Goal: Information Seeking & Learning: Learn about a topic

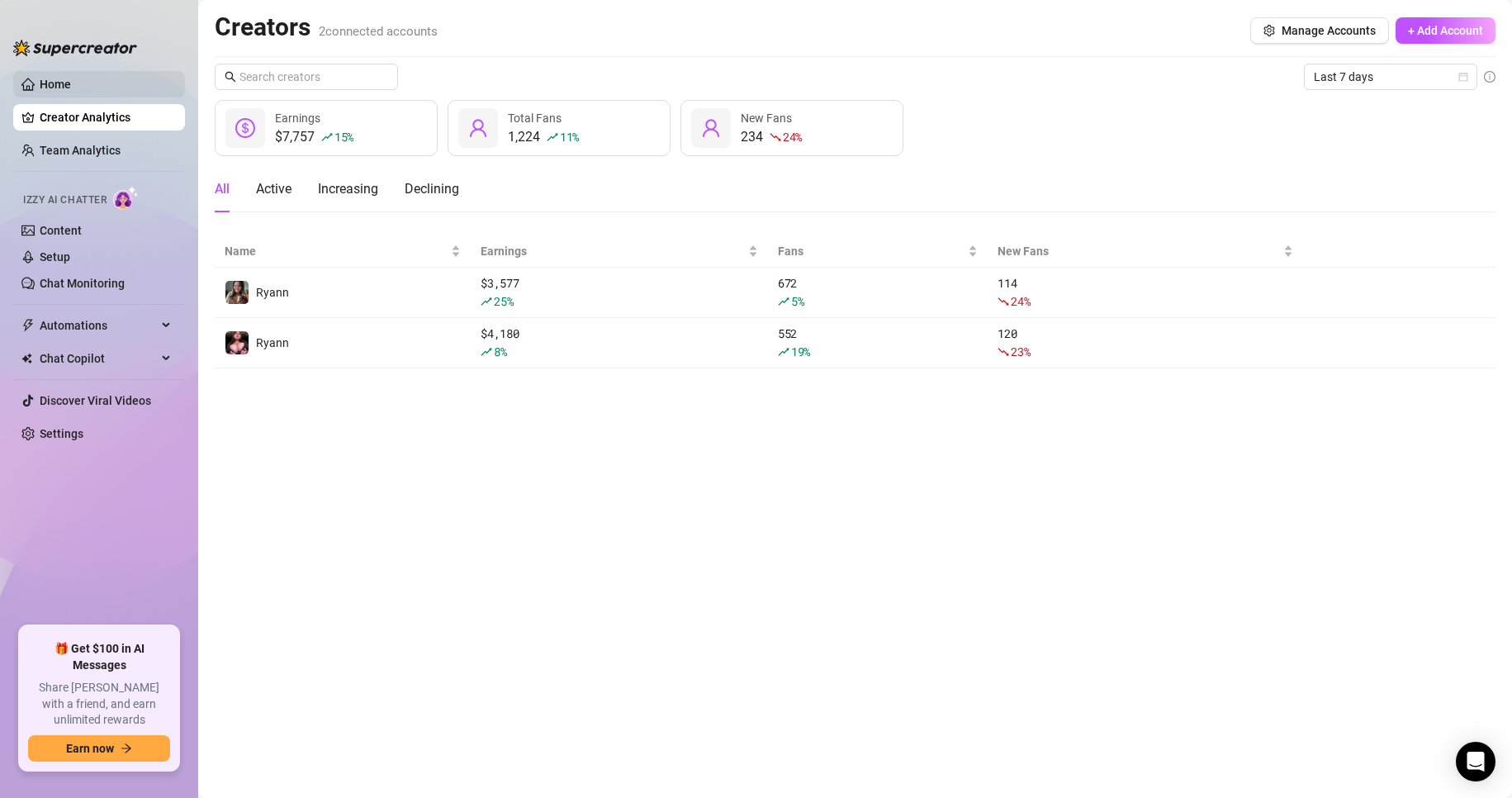
click at [71, 85] on link "Home" at bounding box center [55, 84] width 31 height 13
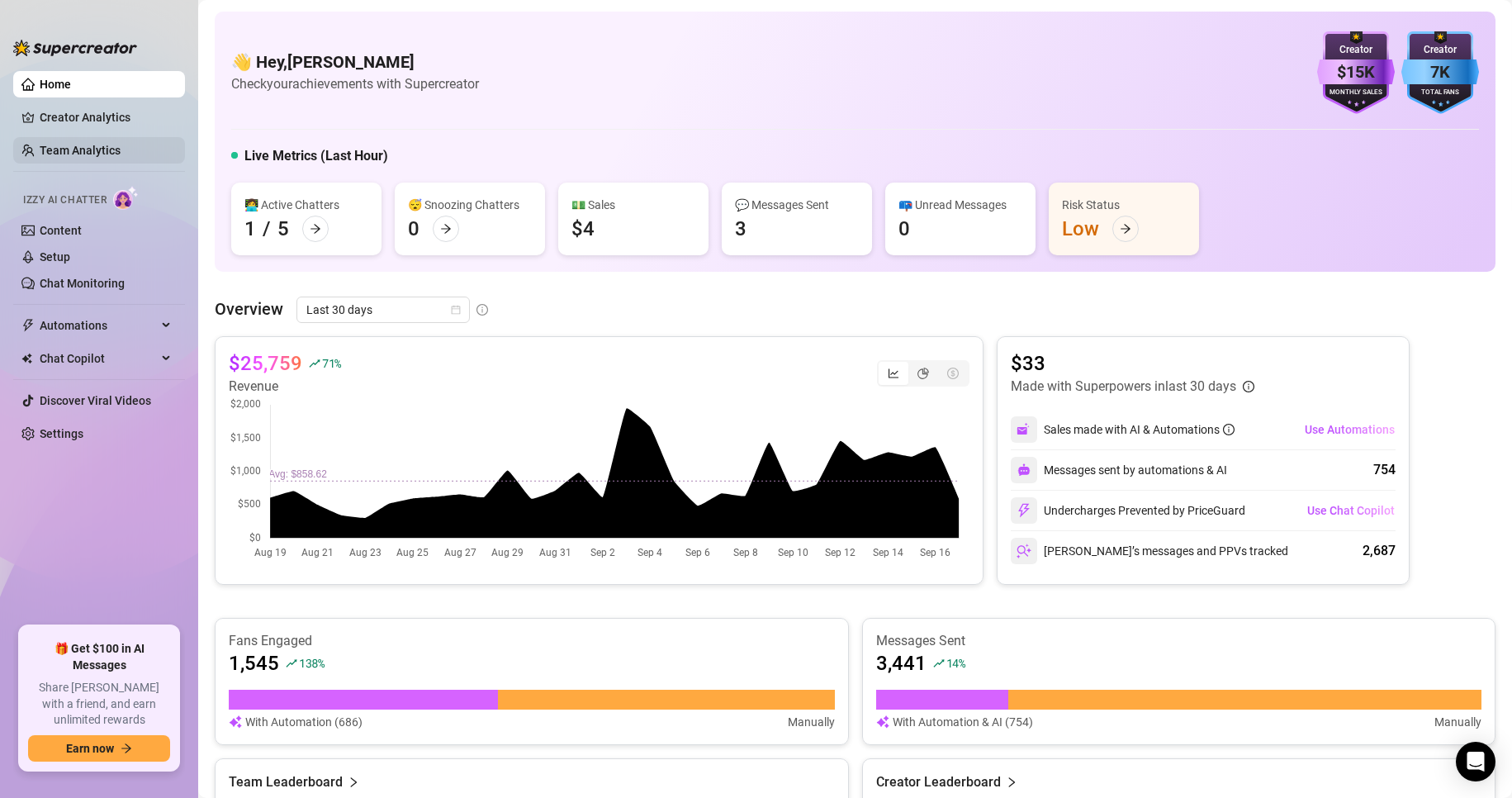
click at [119, 151] on link "Team Analytics" at bounding box center [80, 150] width 81 height 13
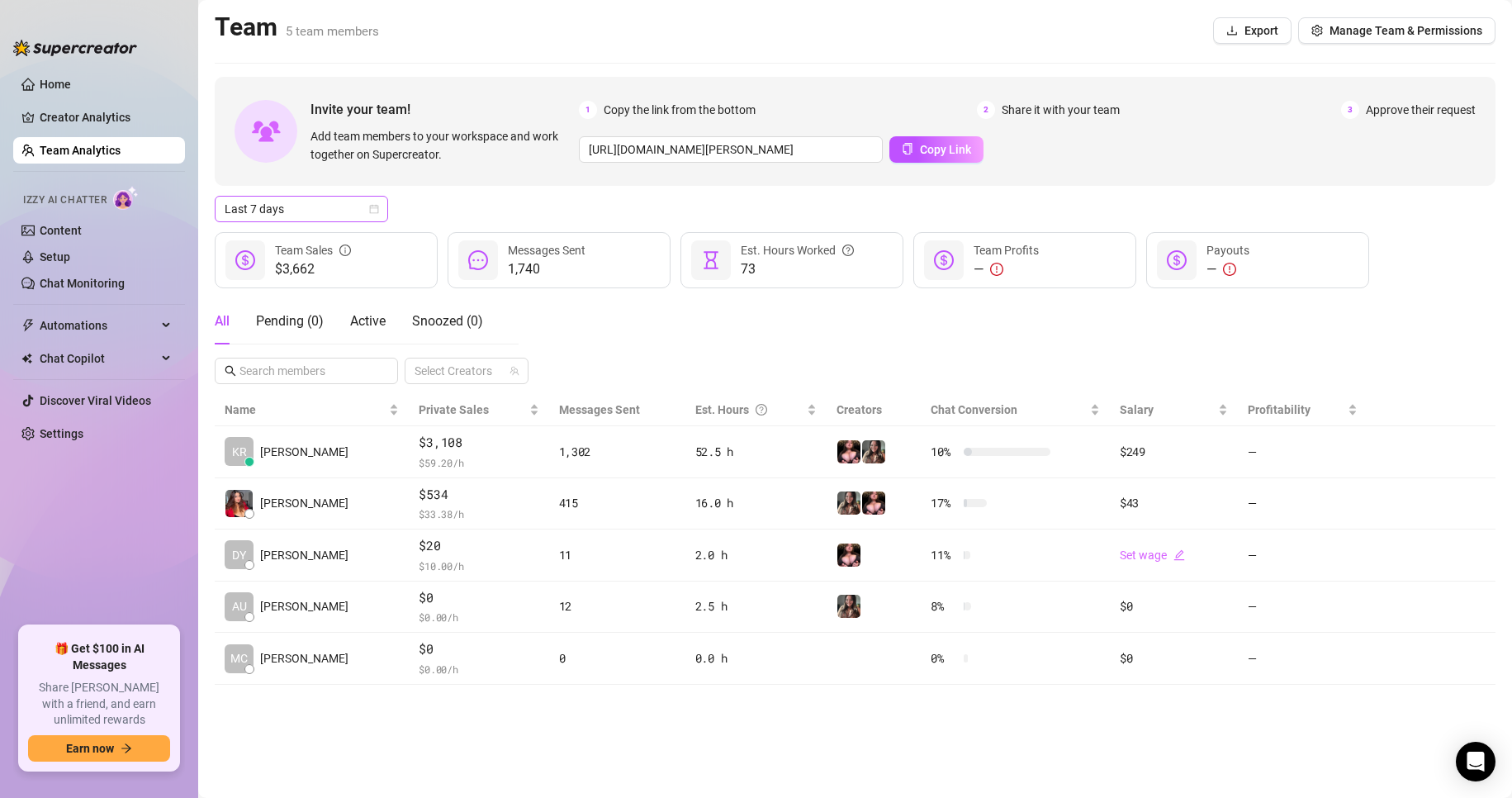
click at [332, 208] on span "Last 7 days" at bounding box center [301, 210] width 154 height 25
click at [298, 289] on div "Last 30 days" at bounding box center [300, 295] width 147 height 18
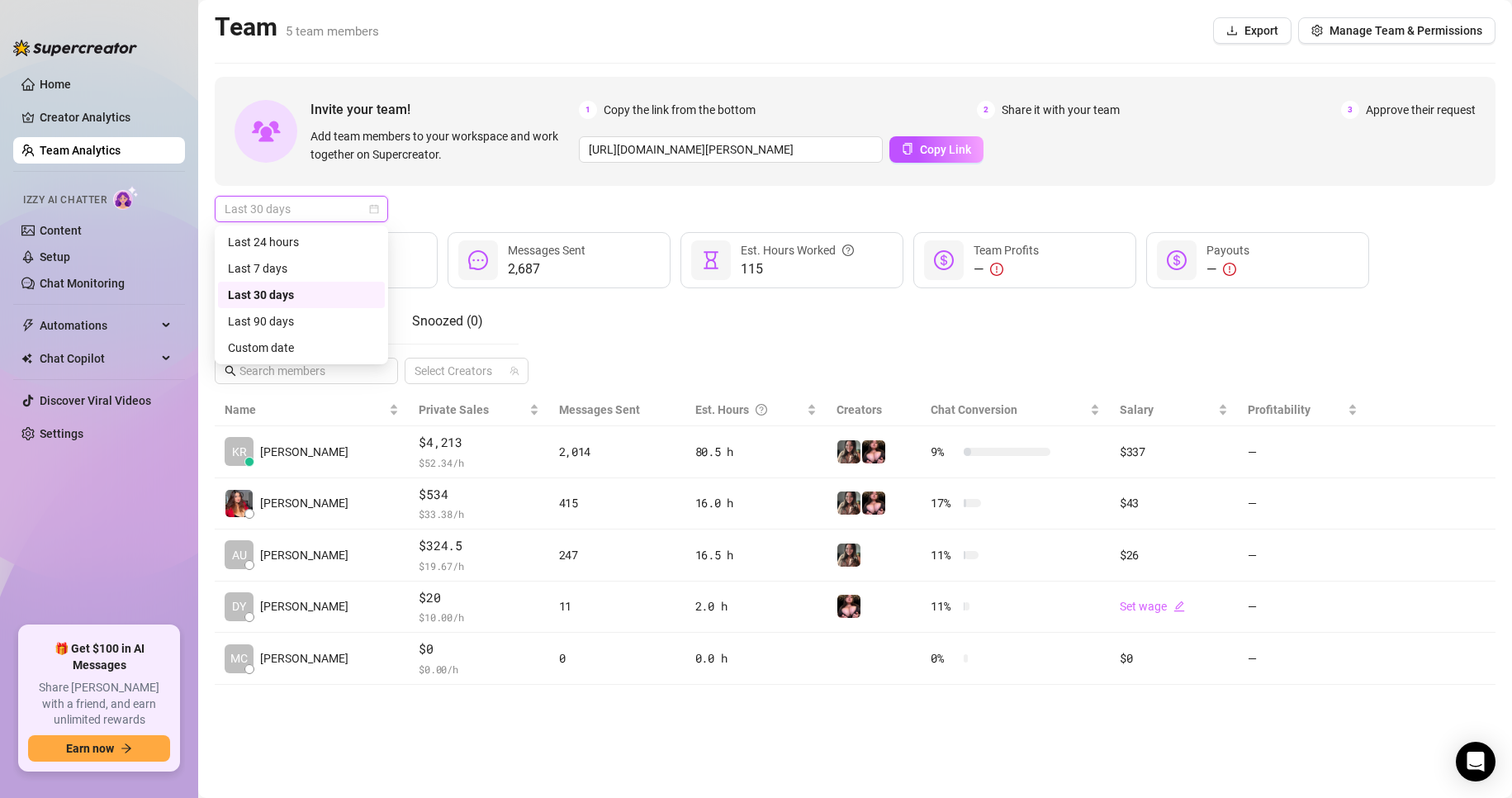
click at [291, 212] on span "Last 30 days" at bounding box center [301, 210] width 154 height 25
click at [315, 236] on div "Last 24 hours" at bounding box center [300, 242] width 147 height 18
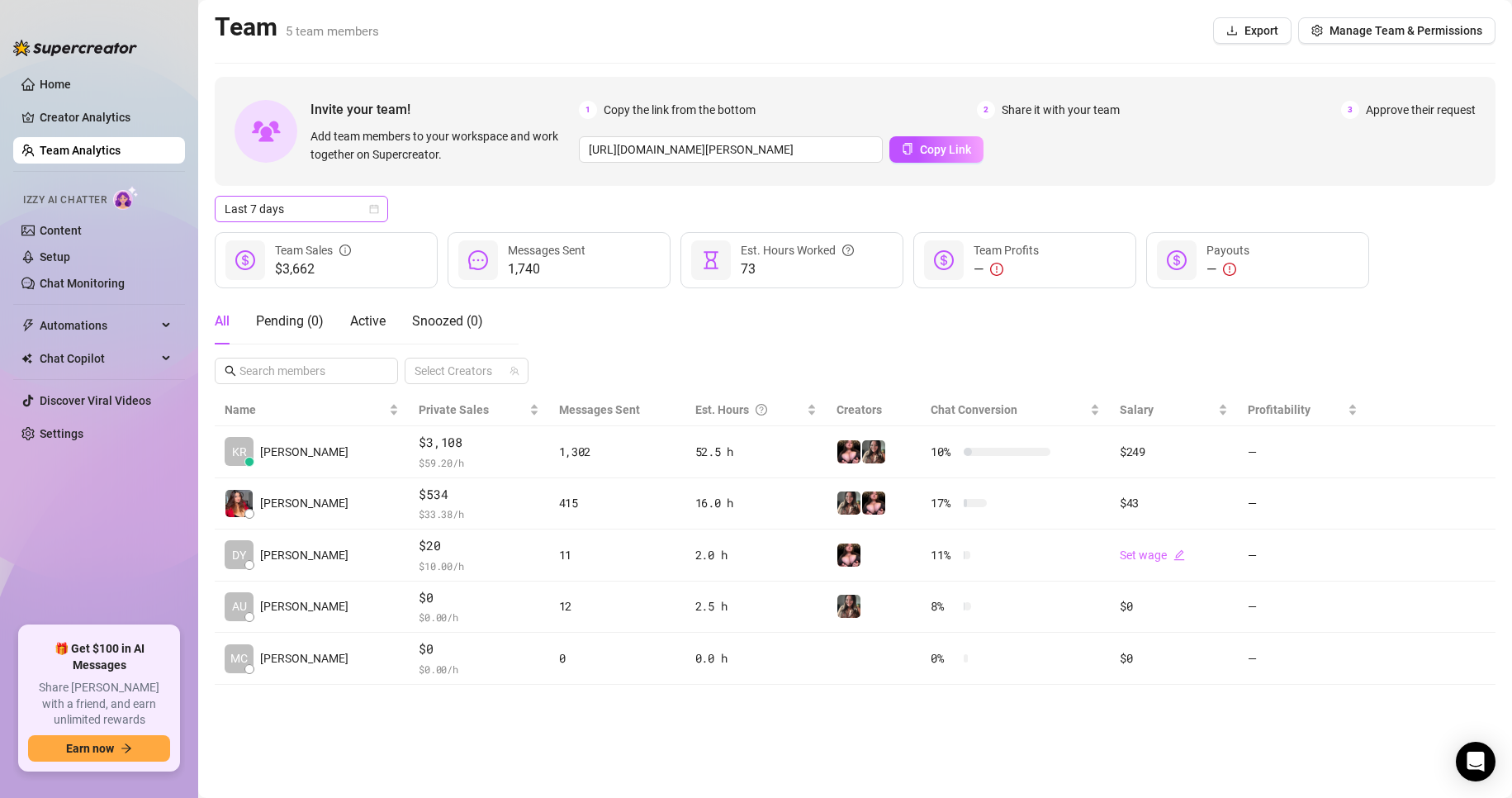
click at [360, 213] on span "Last 7 days" at bounding box center [301, 210] width 154 height 25
click at [299, 295] on div "Last 30 days" at bounding box center [300, 295] width 147 height 18
click at [323, 199] on span "Last 30 days" at bounding box center [301, 210] width 154 height 25
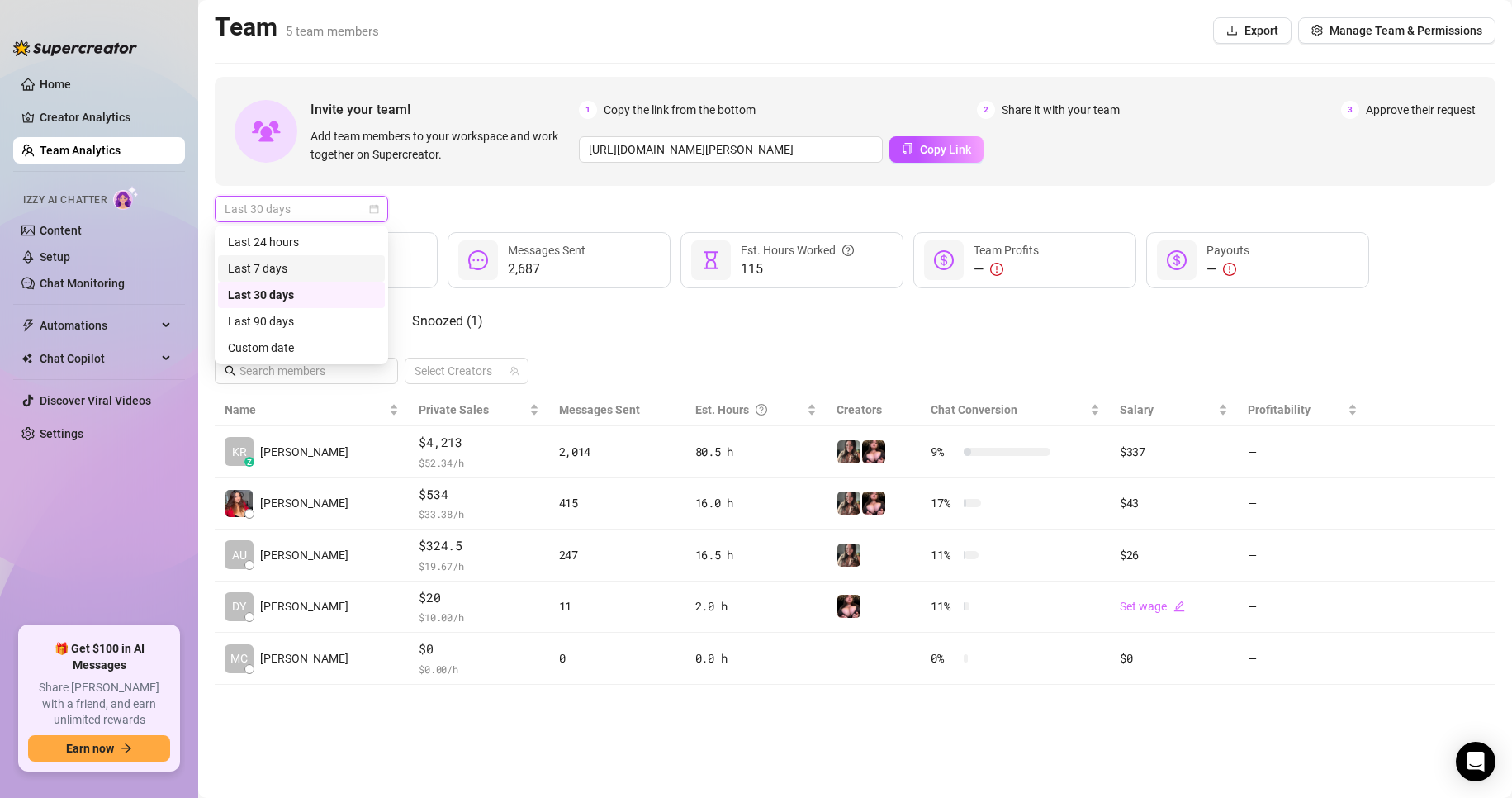
click at [324, 265] on div "Last 7 days" at bounding box center [300, 268] width 147 height 18
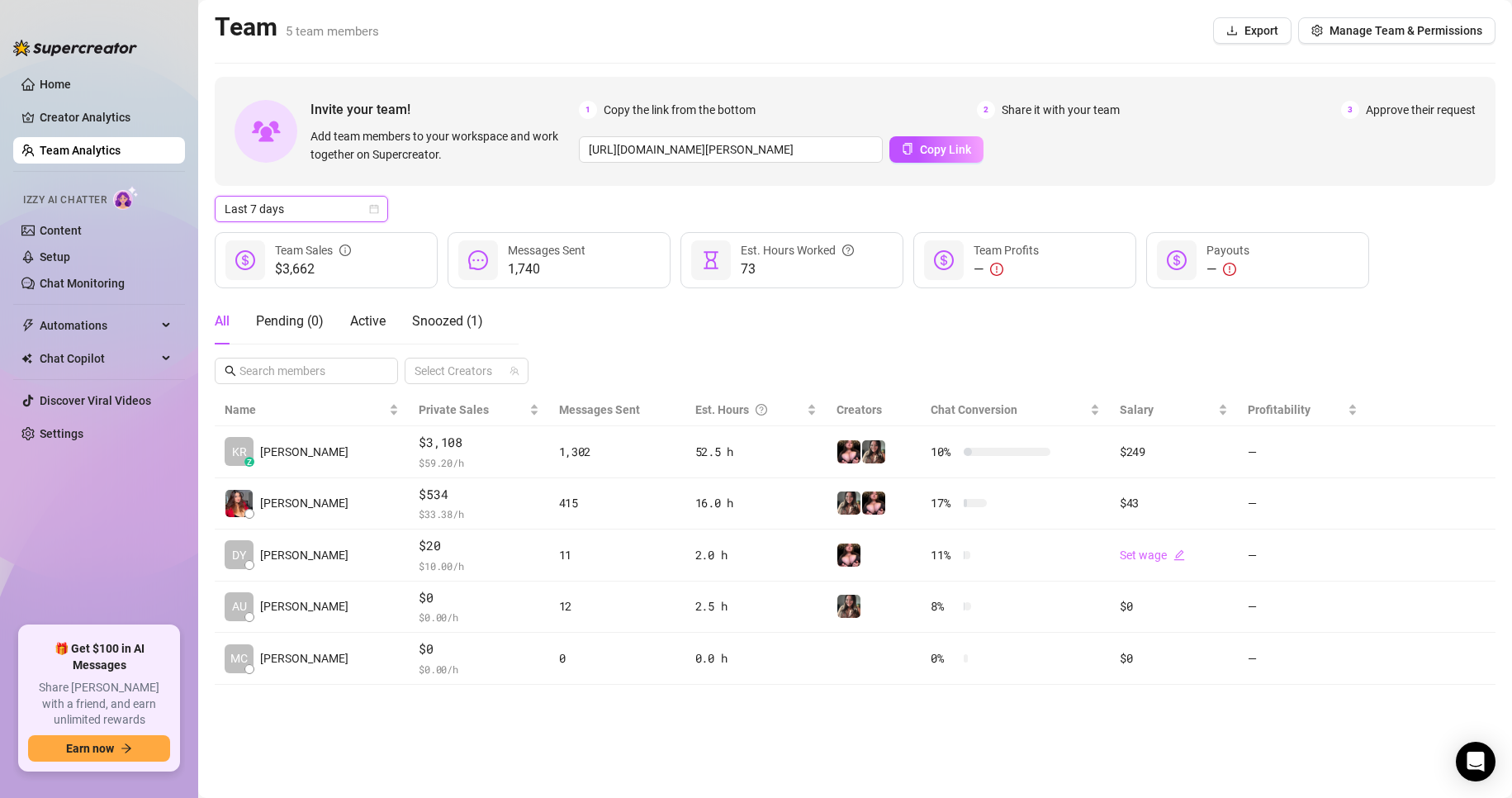
click at [330, 216] on span "Last 7 days" at bounding box center [301, 210] width 154 height 25
click at [325, 248] on div "Last 24 hours" at bounding box center [300, 242] width 147 height 18
